Goal: Find specific page/section

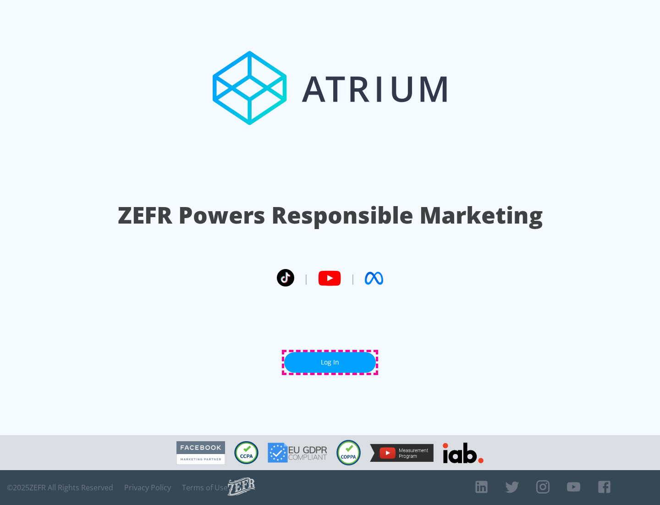
click at [330, 362] on link "Log In" at bounding box center [330, 362] width 92 height 21
